Goal: Task Accomplishment & Management: Use online tool/utility

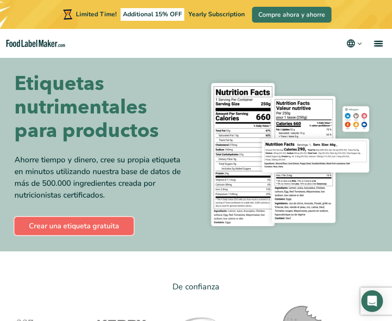
click at [112, 227] on link "Crear una etiqueta gratuita" at bounding box center [73, 226] width 119 height 18
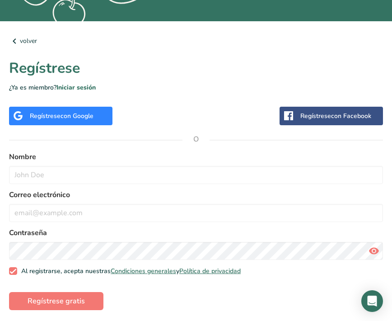
scroll to position [239, 0]
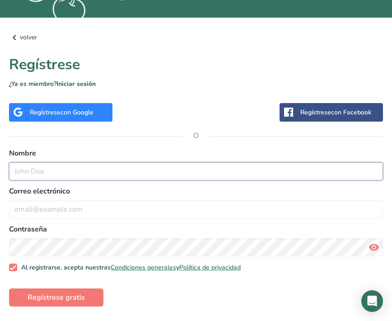
click at [249, 173] on input "text" at bounding box center [196, 171] width 374 height 18
type input "Daniela Pescador"
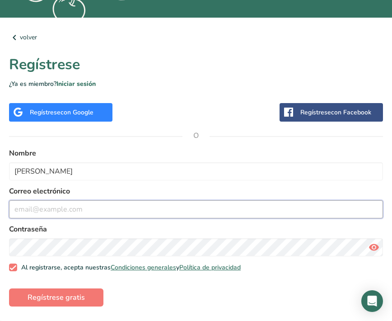
click at [221, 203] on input "email" at bounding box center [196, 209] width 374 height 18
type input "danipez2000@gmail.com"
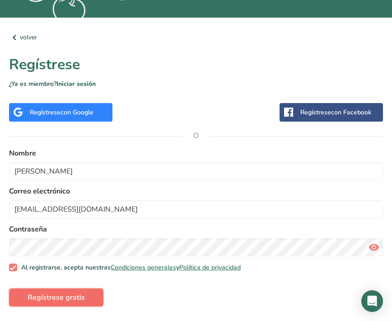
click at [83, 296] on button "Regístrese gratis" at bounding box center [56, 297] width 94 height 18
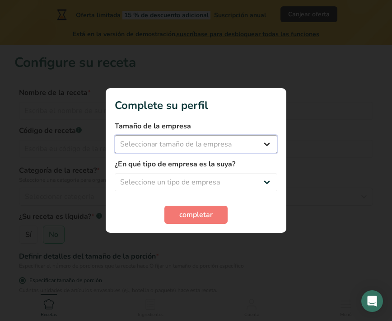
click at [241, 145] on select "Seleccionar tamaño de la empresa Menos de 10 empleados De 10 a 50 empleados De …" at bounding box center [196, 144] width 163 height 18
select select "1"
click at [115, 135] on select "Seleccionar tamaño de la empresa Menos de 10 empleados De 10 a 50 empleados De …" at bounding box center [196, 144] width 163 height 18
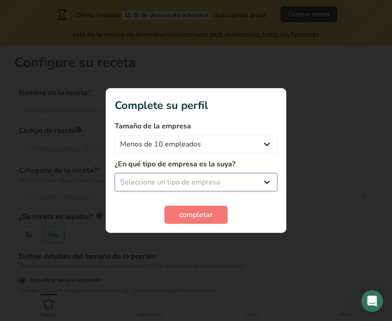
click at [223, 180] on select "Seleccione un tipo de empresa Fabricante de alimentos envasados Restaurante y c…" at bounding box center [196, 182] width 163 height 18
select select "1"
click at [115, 173] on select "Seleccione un tipo de empresa Fabricante de alimentos envasados Restaurante y c…" at bounding box center [196, 182] width 163 height 18
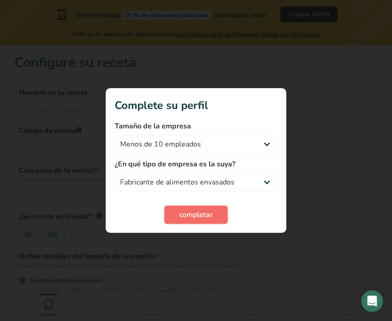
click at [199, 212] on span "completar" at bounding box center [195, 214] width 33 height 11
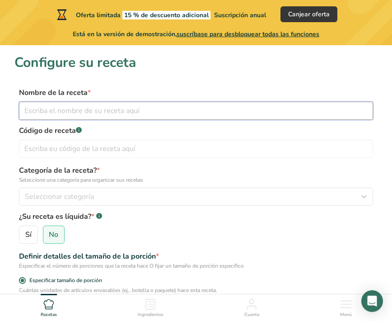
click at [163, 115] on input "text" at bounding box center [196, 111] width 354 height 18
type input "Kombucha artesanal"
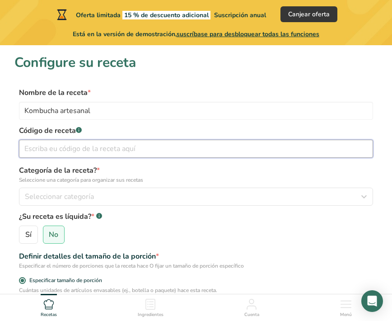
click at [157, 152] on input "text" at bounding box center [196, 148] width 354 height 18
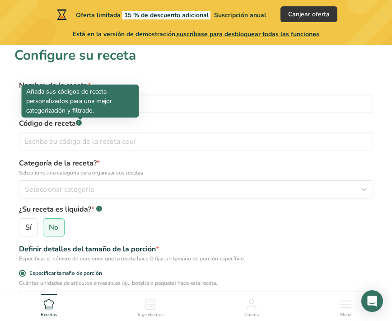
click at [79, 124] on rect at bounding box center [79, 123] width 6 height 6
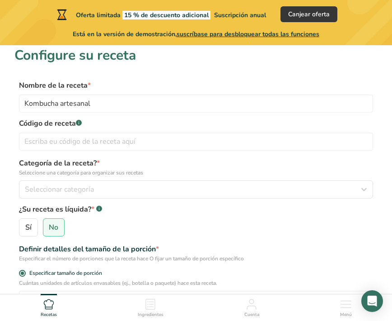
click at [79, 124] on rect at bounding box center [79, 123] width 6 height 6
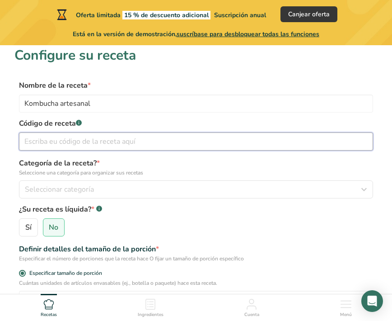
click at [72, 146] on input "text" at bounding box center [196, 141] width 354 height 18
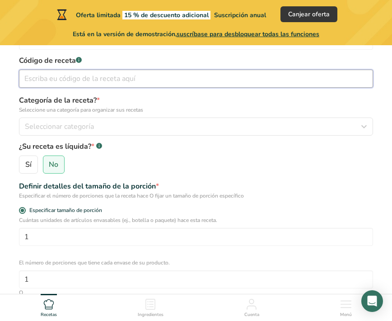
scroll to position [72, 0]
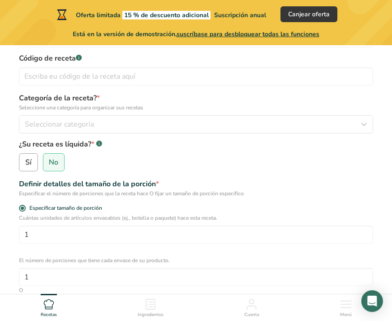
click at [27, 162] on span "Sí" at bounding box center [28, 162] width 6 height 9
click at [25, 162] on input "Sí" at bounding box center [22, 162] width 6 height 6
radio input "true"
radio input "false"
select select "22"
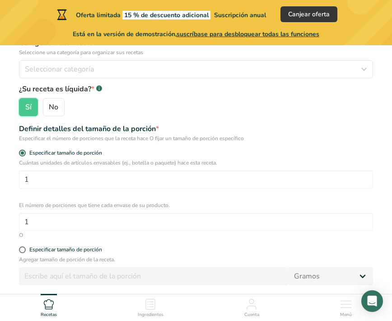
scroll to position [128, 0]
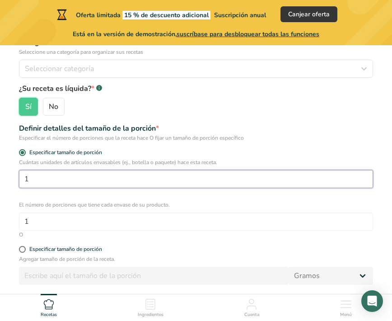
click at [183, 178] on input "1" at bounding box center [196, 179] width 354 height 18
type input "500"
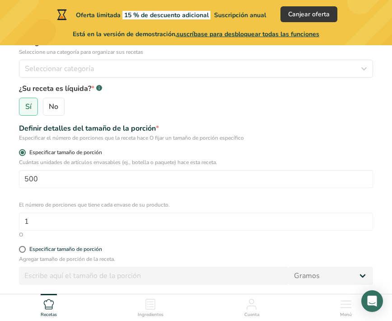
click at [261, 153] on label "Especificar tamaño de porción" at bounding box center [196, 152] width 354 height 7
click at [25, 153] on input "Especificar tamaño de porción" at bounding box center [22, 152] width 6 height 6
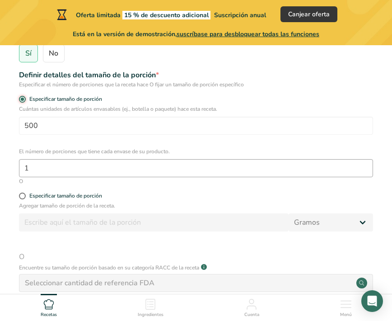
scroll to position [188, 0]
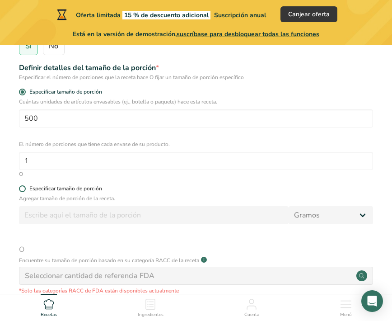
click at [22, 190] on span at bounding box center [22, 188] width 7 height 7
click at [22, 190] on input "Especificar tamaño de porción" at bounding box center [22, 189] width 6 height 6
radio input "true"
radio input "false"
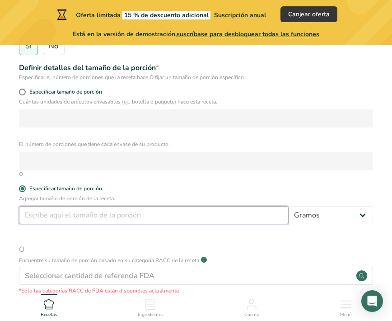
click at [47, 215] on input "number" at bounding box center [154, 215] width 270 height 18
type input "500"
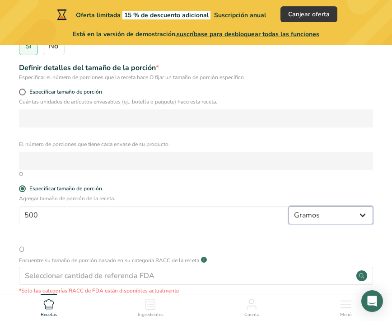
click at [305, 210] on select "Gramos kg mg mcg libras onza litro mL onza líquida cucharada cucharadita taza C…" at bounding box center [330, 215] width 84 height 18
select select "17"
click at [288, 206] on select "Gramos kg mg mcg libras onza litro mL onza líquida cucharada cucharadita taza C…" at bounding box center [330, 215] width 84 height 18
click at [205, 250] on span "O" at bounding box center [196, 249] width 354 height 11
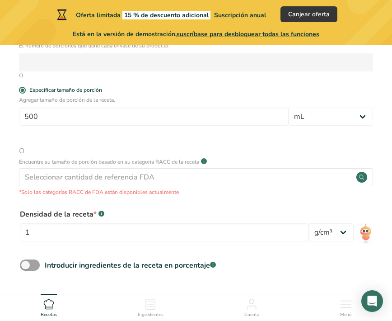
scroll to position [316, 0]
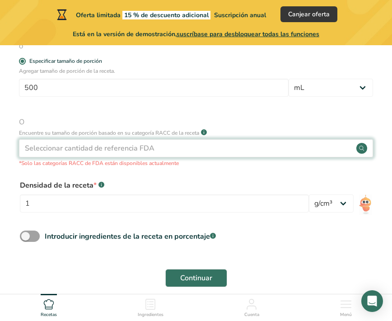
click at [181, 149] on div "Seleccionar cantidad de referencia FDA" at bounding box center [196, 148] width 354 height 18
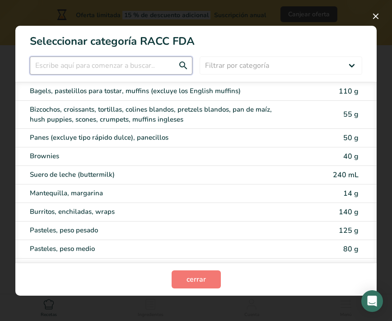
click at [135, 65] on input "RACC Category Selection Modal" at bounding box center [111, 65] width 163 height 18
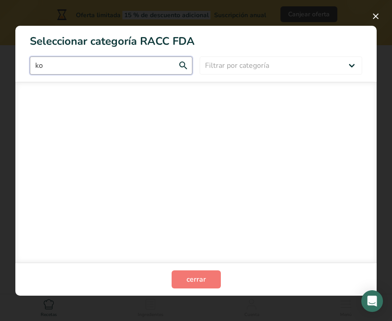
type input "k"
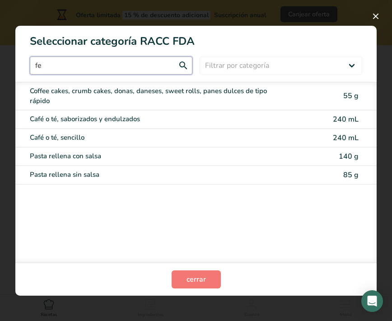
type input "f"
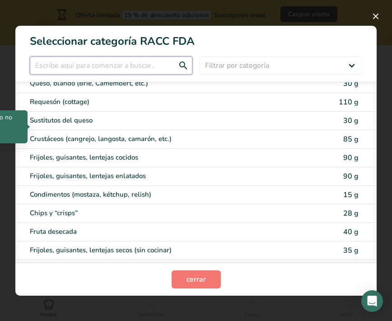
scroll to position [500, 0]
